Goal: Task Accomplishment & Management: Use online tool/utility

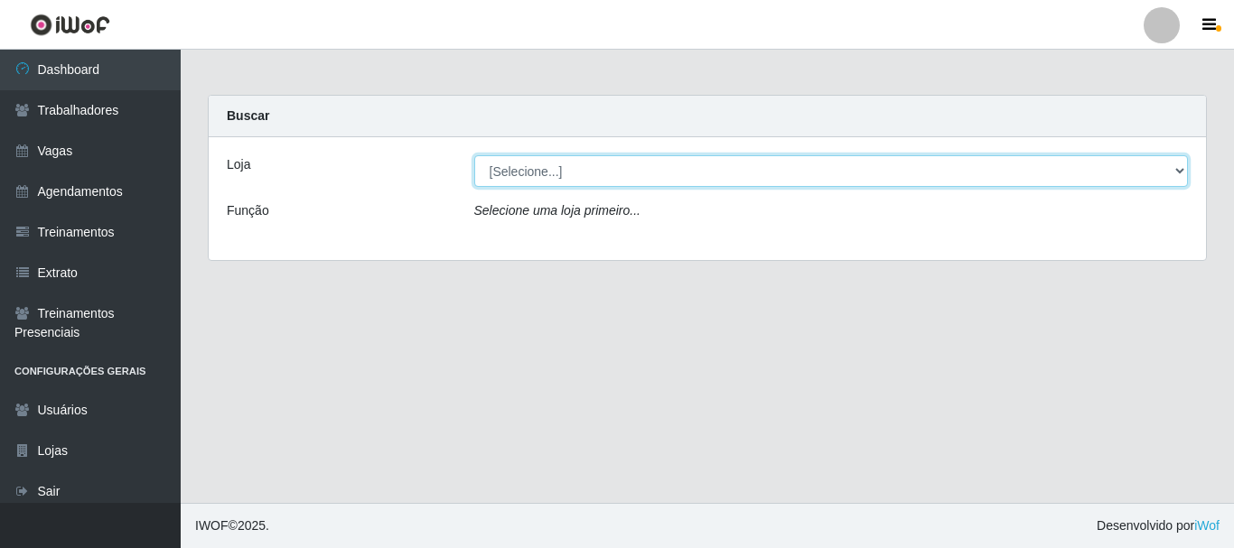
click at [581, 178] on select "[Selecione...] [PERSON_NAME]" at bounding box center [831, 171] width 714 height 32
select select "230"
click at [474, 155] on select "[Selecione...] [PERSON_NAME]" at bounding box center [831, 171] width 714 height 32
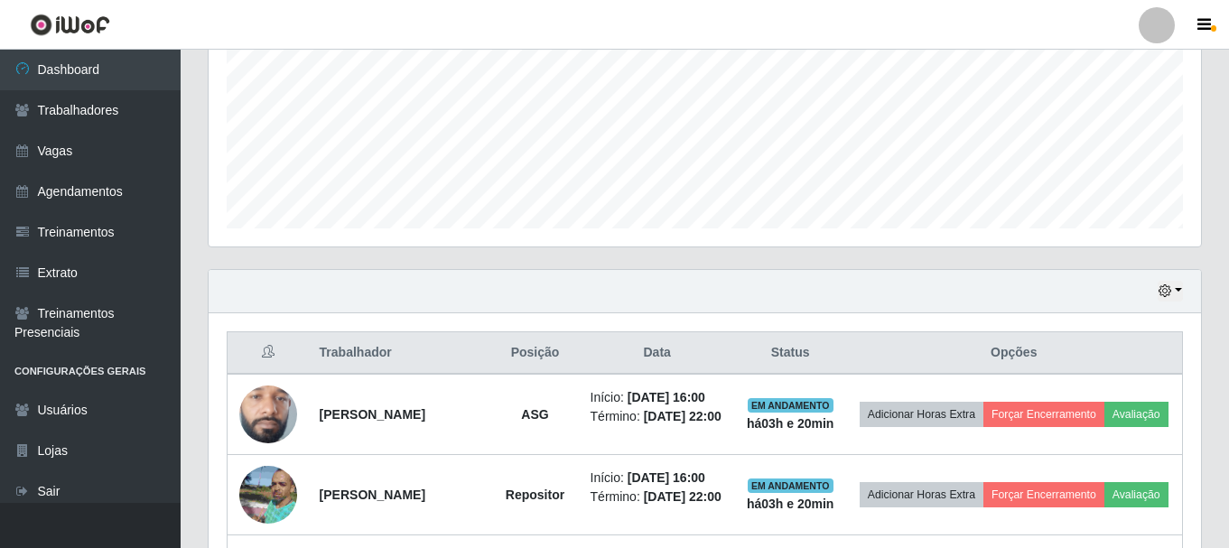
scroll to position [428, 0]
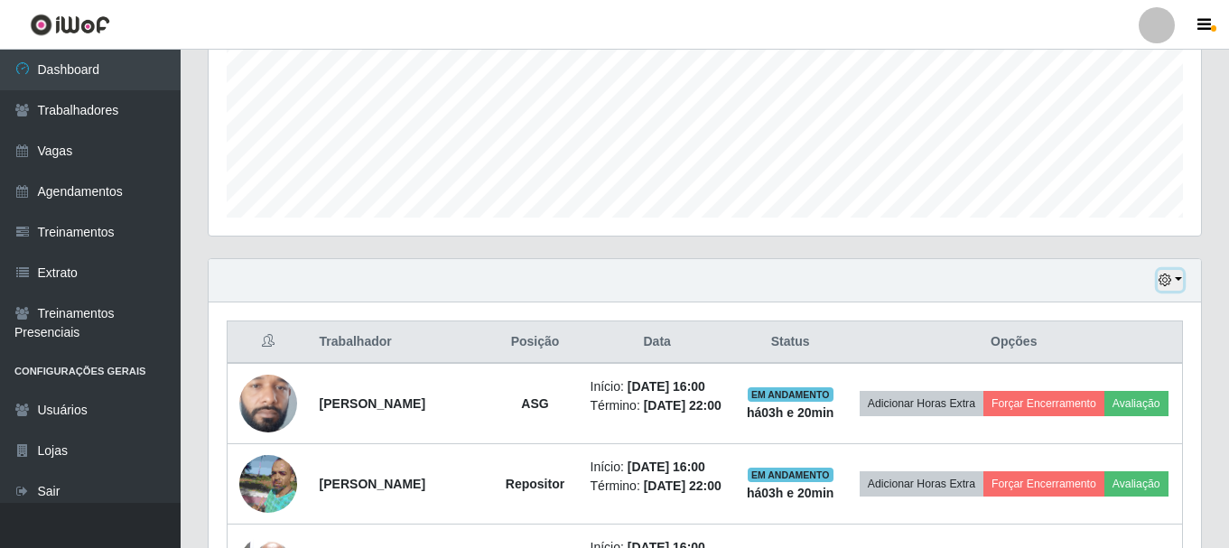
click at [1174, 283] on button "button" at bounding box center [1170, 280] width 25 height 21
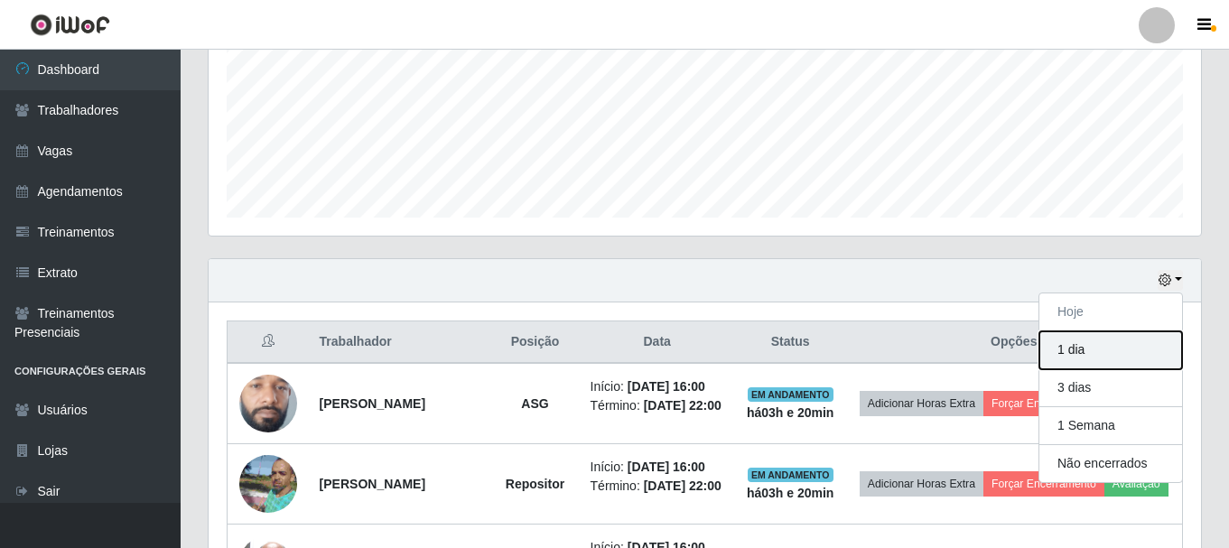
click at [1094, 346] on button "1 dia" at bounding box center [1110, 350] width 143 height 38
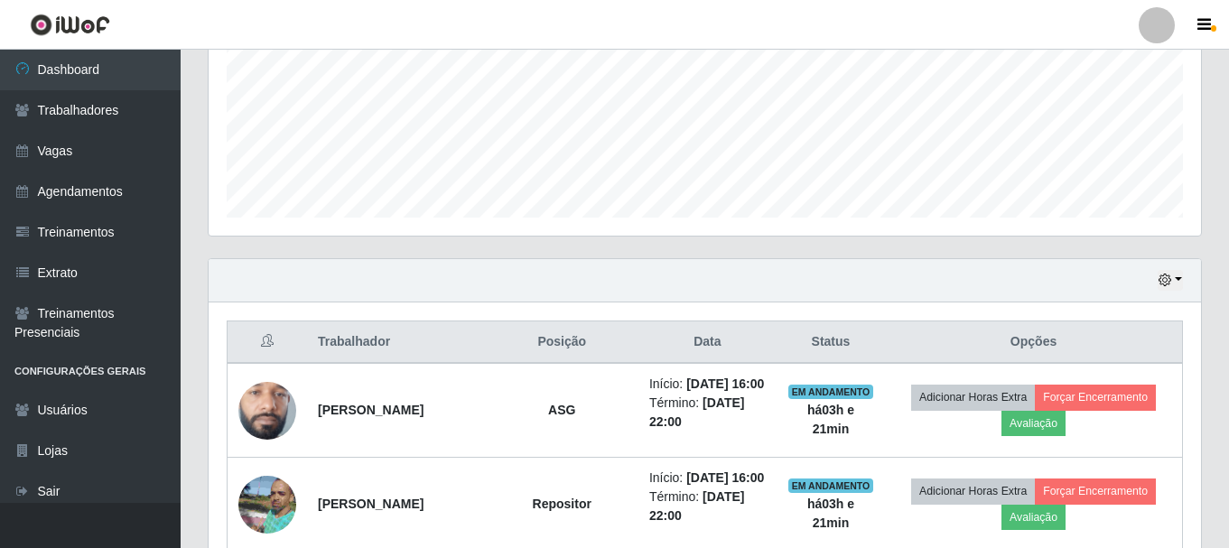
click at [1172, 385] on td "Adicionar Horas Extra Forçar Encerramento Avaliação" at bounding box center [1033, 410] width 297 height 95
click at [1170, 283] on icon "button" at bounding box center [1165, 280] width 13 height 13
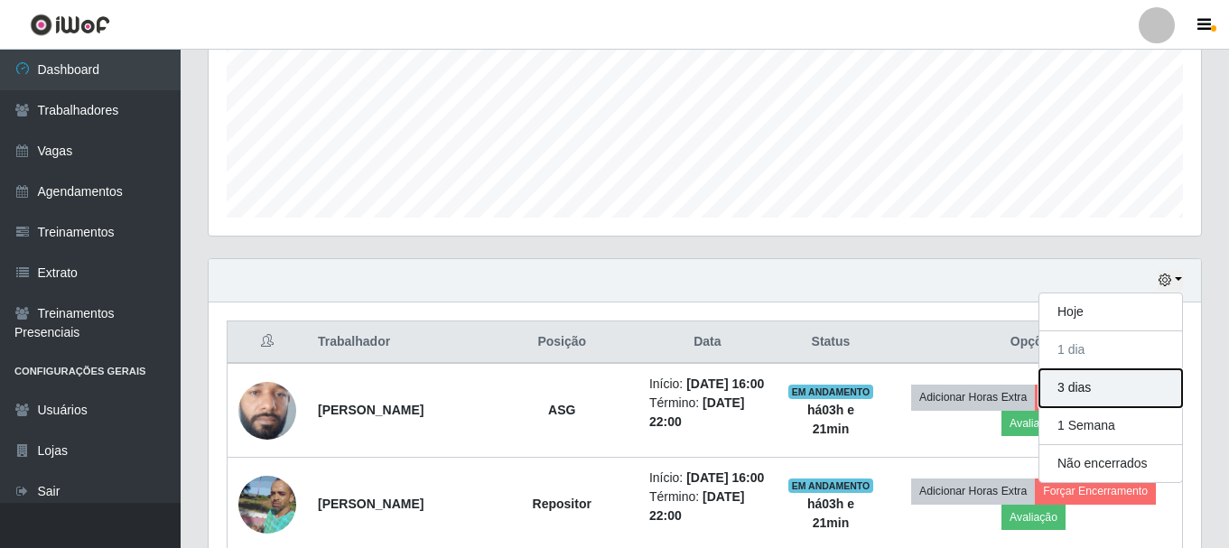
click at [1113, 387] on button "3 dias" at bounding box center [1110, 388] width 143 height 38
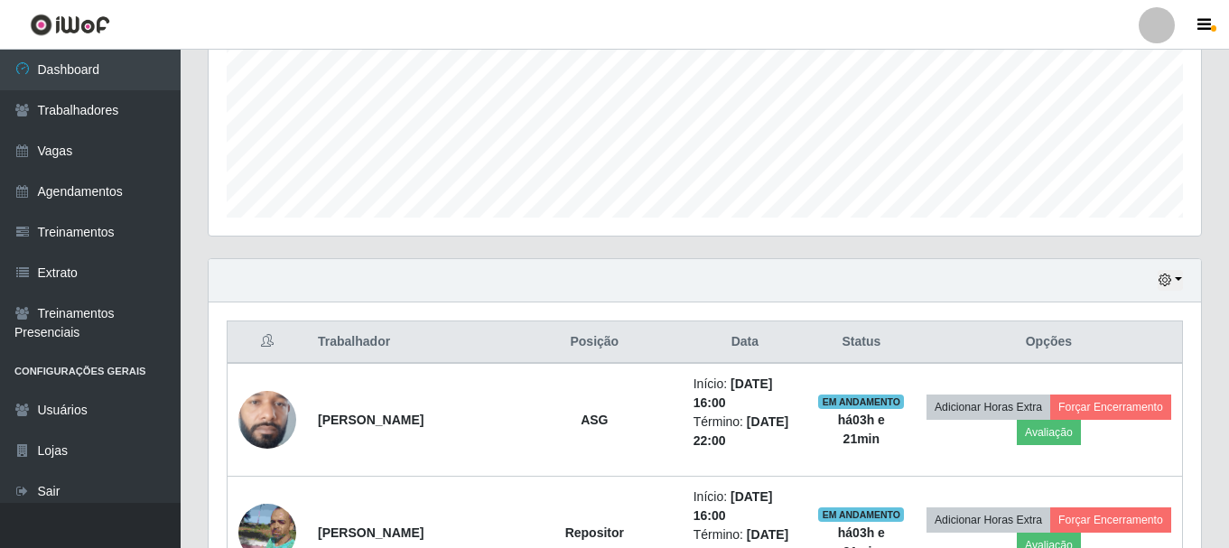
drag, startPoint x: 1226, startPoint y: 219, endPoint x: 1179, endPoint y: 341, distance: 130.7
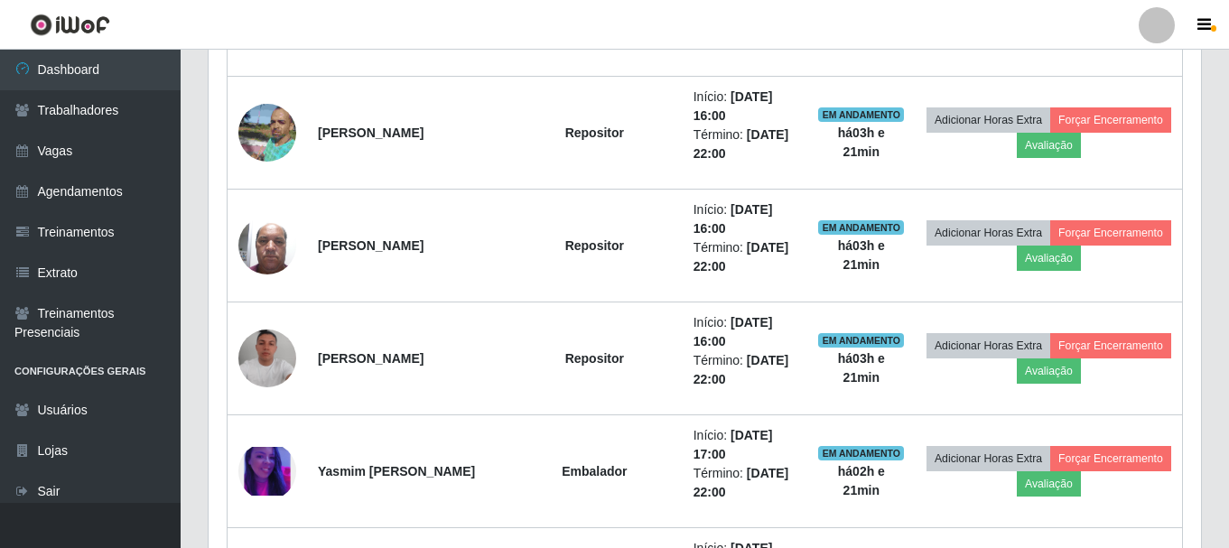
scroll to position [6185, 0]
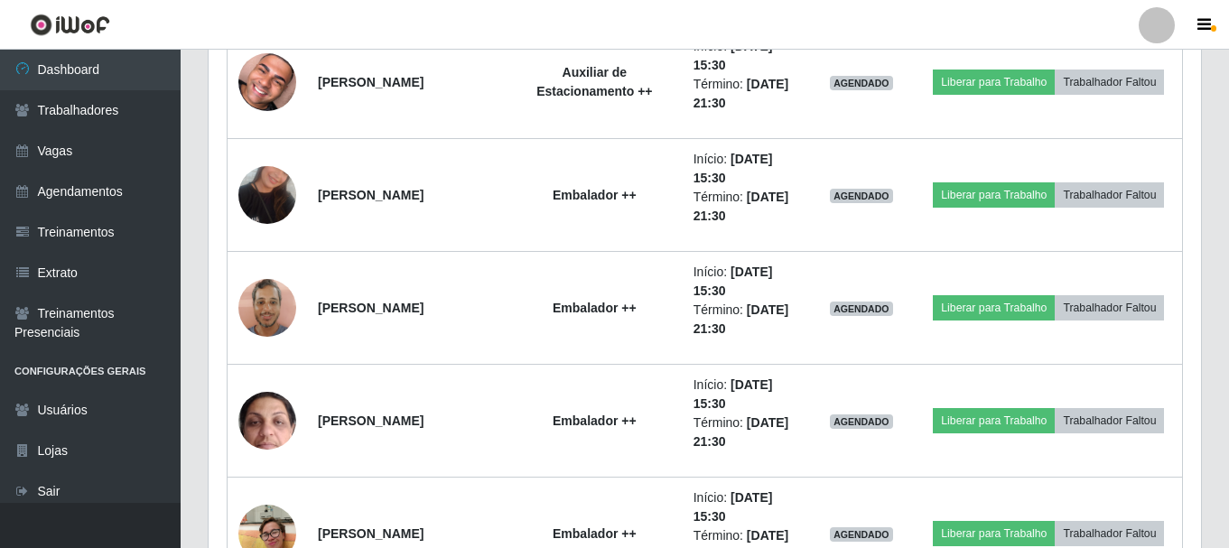
drag, startPoint x: 1224, startPoint y: 192, endPoint x: 1227, endPoint y: 156, distance: 36.3
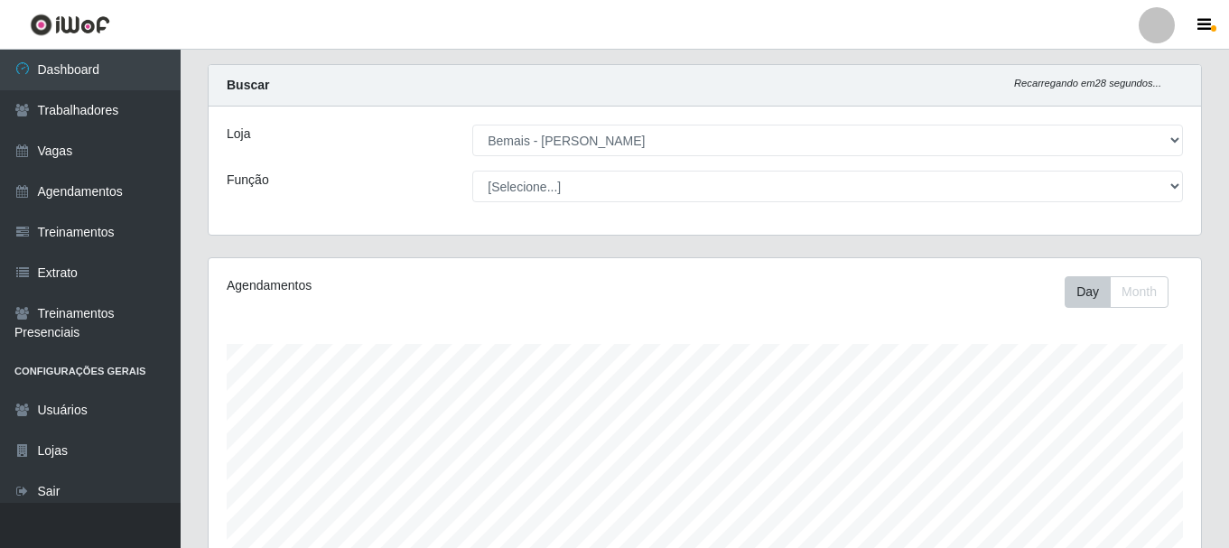
scroll to position [211, 0]
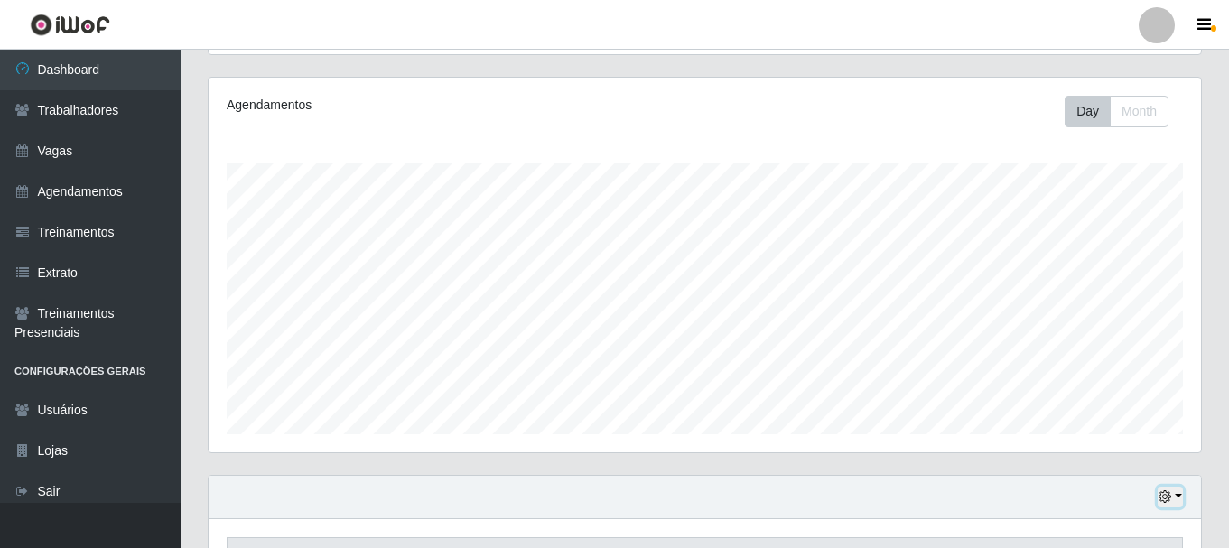
click at [1175, 498] on button "button" at bounding box center [1170, 497] width 25 height 21
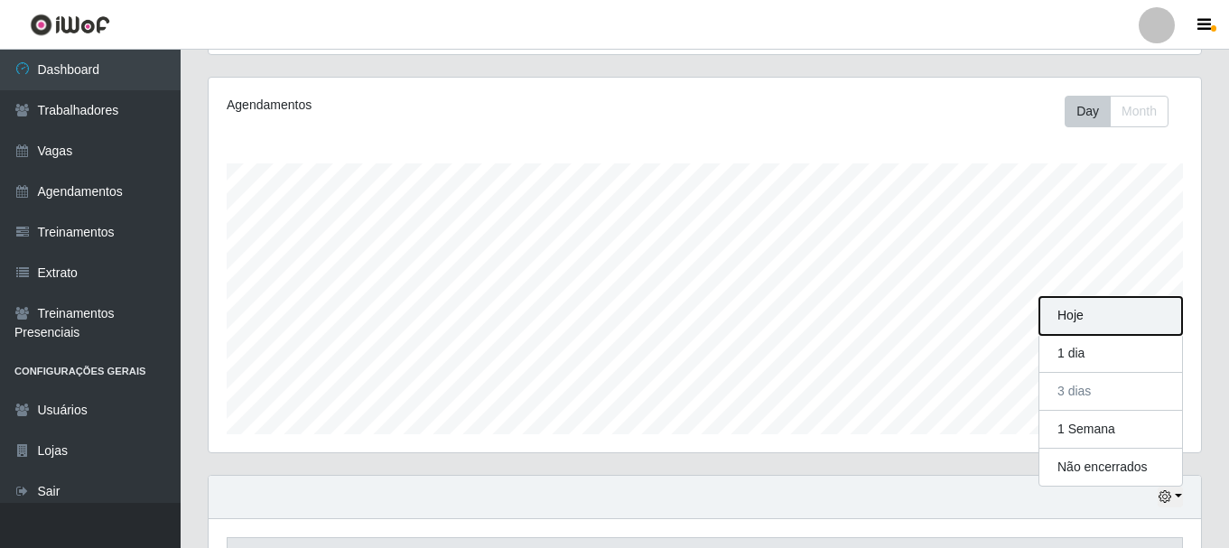
click at [1113, 311] on button "Hoje" at bounding box center [1110, 316] width 143 height 38
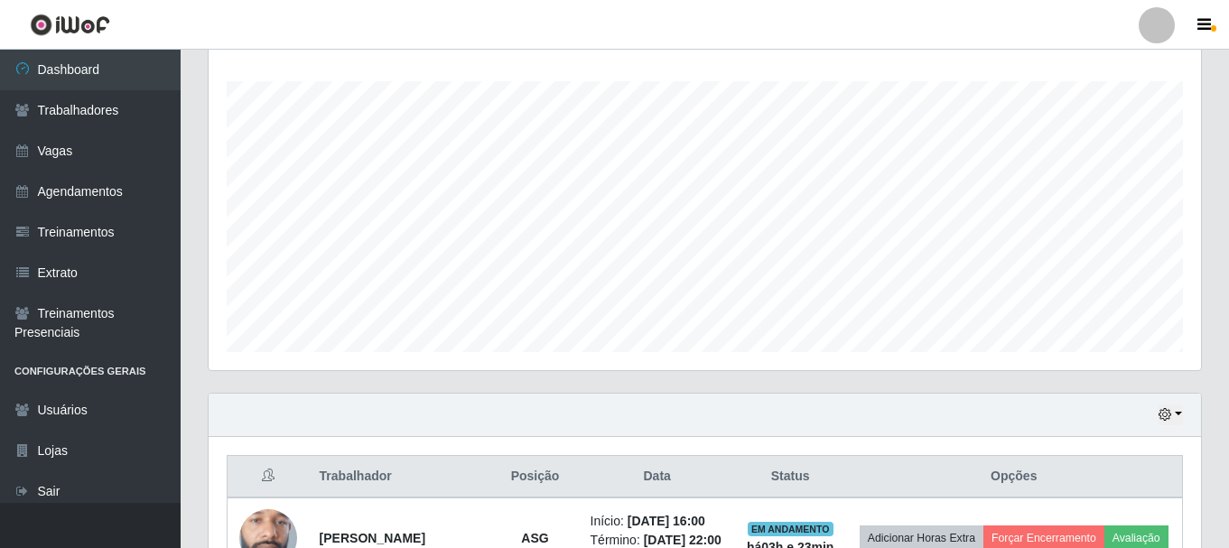
scroll to position [482, 0]
